Goal: Information Seeking & Learning: Learn about a topic

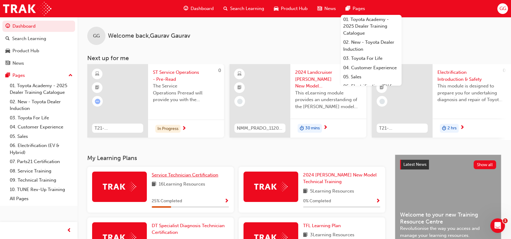
click at [178, 176] on span "Service Technician Certification" at bounding box center [185, 174] width 67 height 5
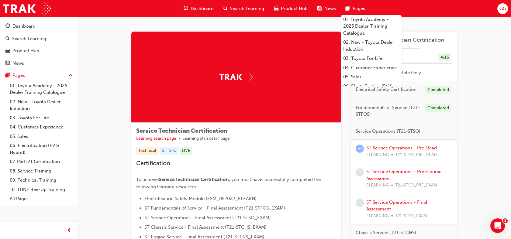
click at [378, 149] on link "ST Service Operations - Pre-Read" at bounding box center [401, 147] width 70 height 5
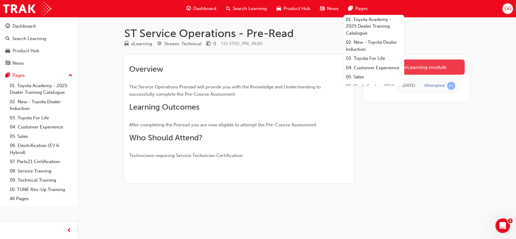
click at [453, 66] on link "Launch eLearning module" at bounding box center [416, 67] width 97 height 15
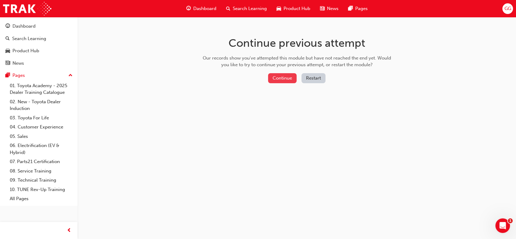
click at [292, 76] on button "Continue" at bounding box center [282, 78] width 29 height 10
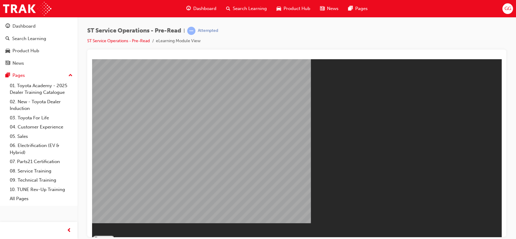
drag, startPoint x: 500, startPoint y: 93, endPoint x: 326, endPoint y: 160, distance: 187.1
click at [115, 235] on button "Resume" at bounding box center [103, 238] width 23 height 7
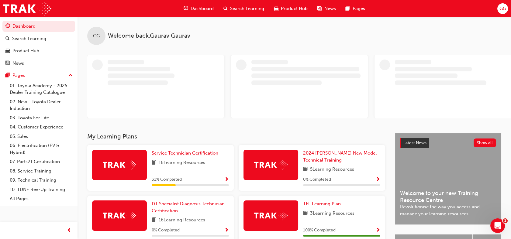
click at [163, 150] on span "Service Technician Certification" at bounding box center [185, 152] width 67 height 5
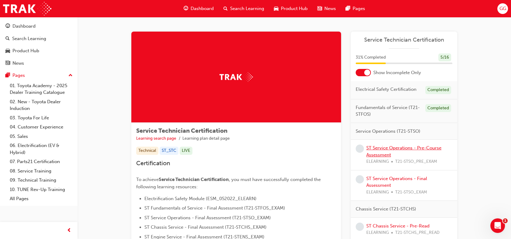
click at [412, 147] on link "ST Service Operations - Pre-Course Assessment" at bounding box center [403, 151] width 75 height 12
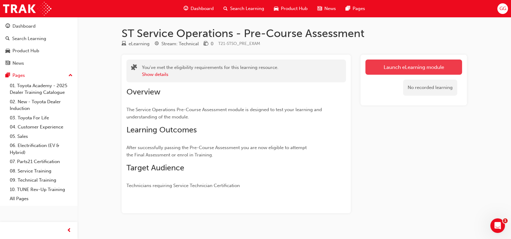
click at [412, 69] on link "Launch eLearning module" at bounding box center [413, 67] width 97 height 15
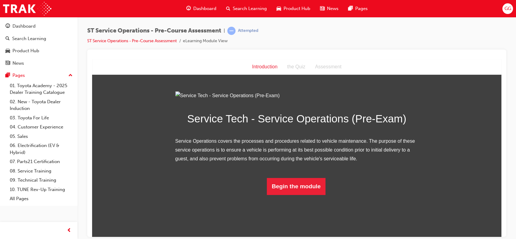
scroll to position [25, 0]
click at [309, 195] on button "Begin the module" at bounding box center [296, 186] width 59 height 17
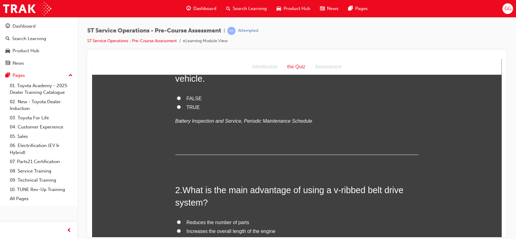
scroll to position [0, 0]
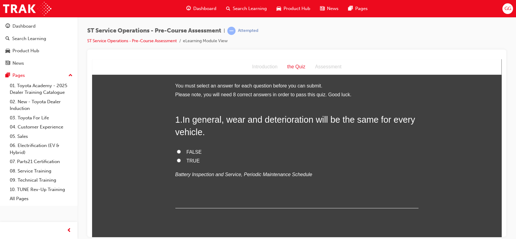
drag, startPoint x: 497, startPoint y: 75, endPoint x: 602, endPoint y: 117, distance: 113.2
click at [192, 151] on span "FALSE" at bounding box center [193, 151] width 15 height 5
click at [181, 151] on input "FALSE" at bounding box center [179, 151] width 4 height 4
radio input "true"
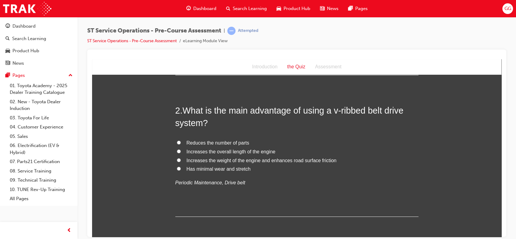
scroll to position [154, 0]
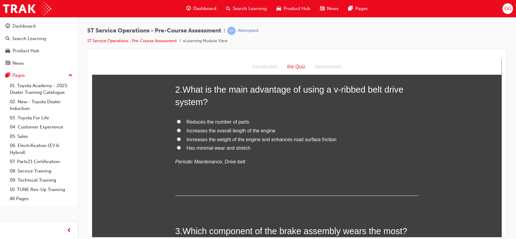
click at [235, 123] on span "Reduces the number of parts" at bounding box center [217, 121] width 63 height 5
click at [181, 123] on input "Reduces the number of parts" at bounding box center [179, 121] width 4 height 4
radio input "true"
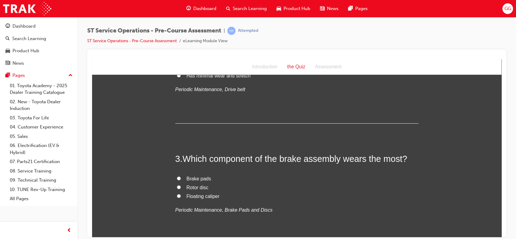
scroll to position [229, 0]
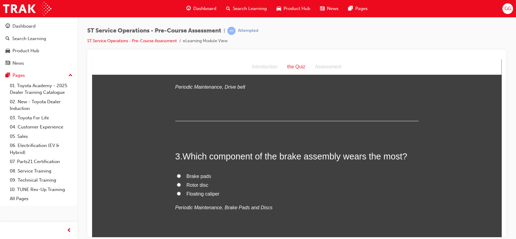
click at [203, 175] on span "Brake pads" at bounding box center [198, 175] width 25 height 5
click at [181, 175] on input "Brake pads" at bounding box center [179, 176] width 4 height 4
radio input "true"
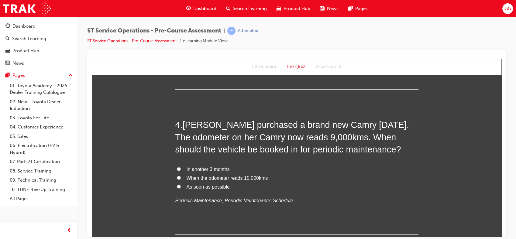
scroll to position [383, 0]
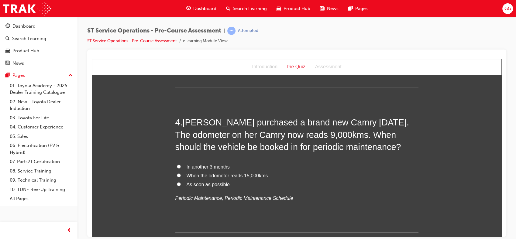
click at [237, 177] on span "When the odometer reads 15,000kms" at bounding box center [226, 175] width 81 height 5
click at [181, 177] on input "When the odometer reads 15,000kms" at bounding box center [179, 175] width 4 height 4
radio input "true"
click at [218, 166] on span "In another 3 months" at bounding box center [207, 166] width 43 height 5
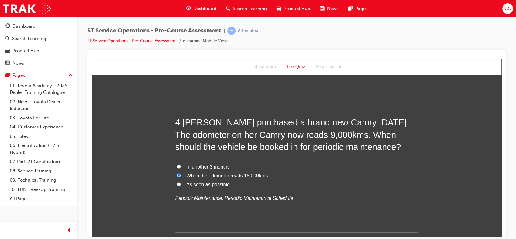
click at [181, 166] on input "In another 3 months" at bounding box center [179, 166] width 4 height 4
radio input "true"
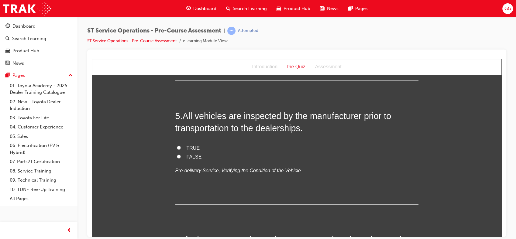
scroll to position [537, 0]
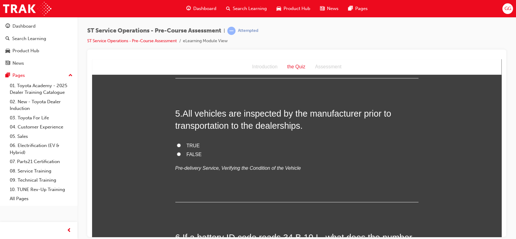
click at [193, 143] on span "TRUE" at bounding box center [192, 145] width 13 height 5
click at [181, 143] on input "TRUE" at bounding box center [179, 145] width 4 height 4
radio input "true"
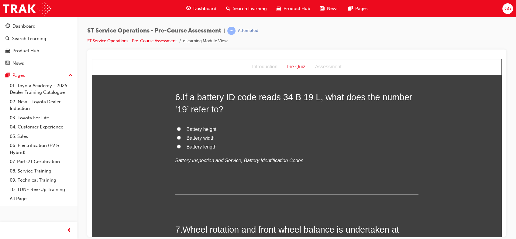
scroll to position [679, 0]
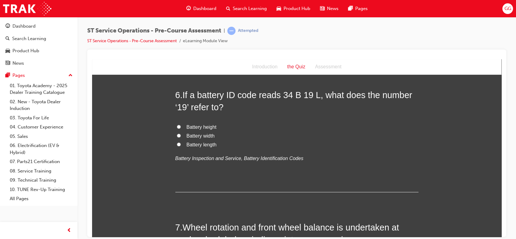
click at [208, 143] on span "Battery length" at bounding box center [201, 144] width 30 height 5
click at [181, 143] on input "Battery length" at bounding box center [179, 144] width 4 height 4
radio input "true"
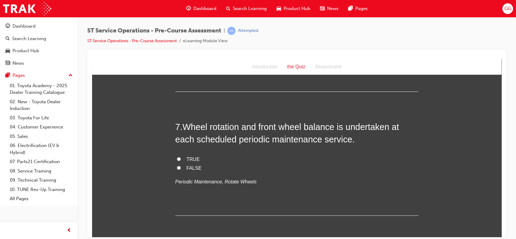
scroll to position [785, 0]
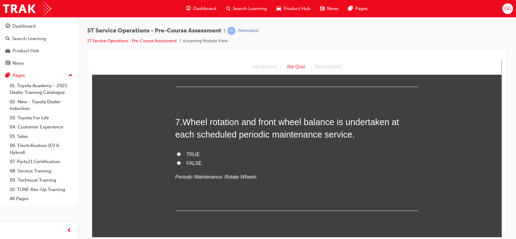
click at [190, 154] on span "TRUE" at bounding box center [192, 154] width 13 height 5
click at [181, 154] on input "TRUE" at bounding box center [179, 154] width 4 height 4
radio input "true"
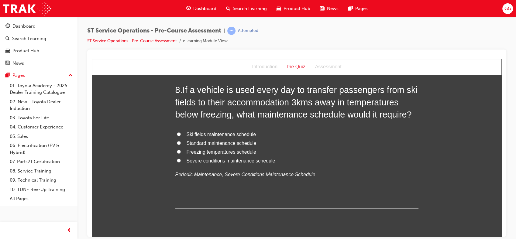
scroll to position [939, 0]
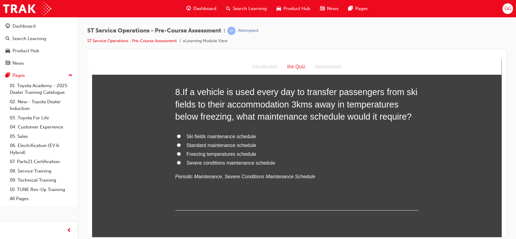
click at [248, 137] on span "Ski fields maintenance schedule" at bounding box center [221, 136] width 70 height 5
click at [181, 137] on input "Ski fields maintenance schedule" at bounding box center [179, 136] width 4 height 4
radio input "true"
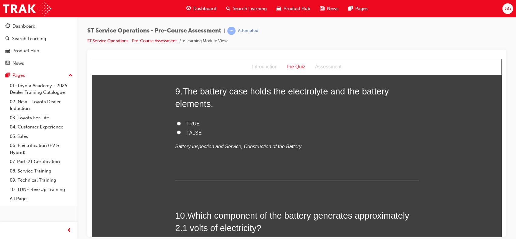
scroll to position [1086, 0]
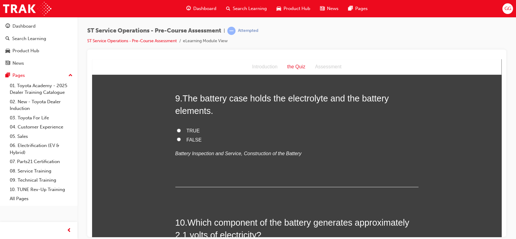
click at [190, 130] on span "TRUE" at bounding box center [192, 130] width 13 height 5
click at [181, 130] on input "TRUE" at bounding box center [179, 130] width 4 height 4
radio input "true"
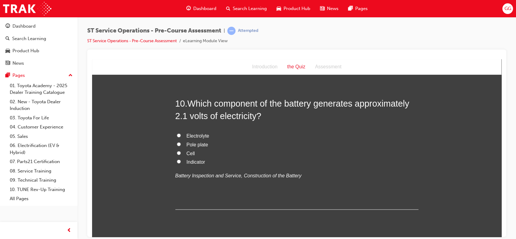
scroll to position [1224, 0]
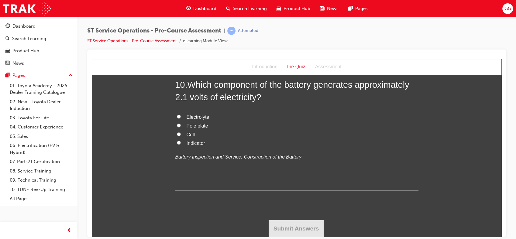
click at [189, 135] on span "Cell" at bounding box center [190, 134] width 9 height 5
click at [181, 135] on input "Cell" at bounding box center [179, 134] width 4 height 4
radio input "true"
click at [293, 232] on button "Submit Answers" at bounding box center [295, 228] width 55 height 17
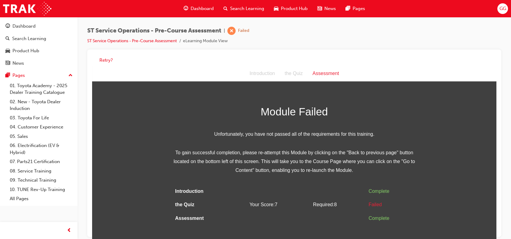
scroll to position [5, 0]
